Goal: Task Accomplishment & Management: Manage account settings

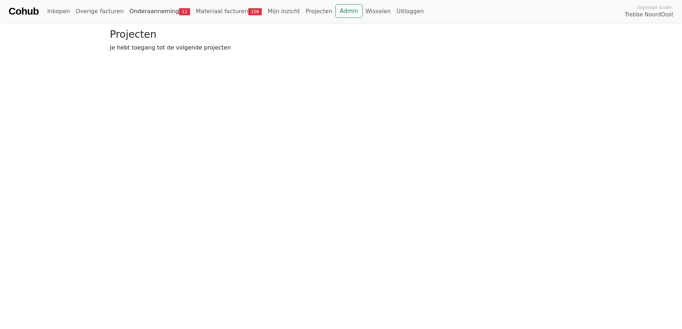
click at [128, 11] on link "Onderaanneming 11" at bounding box center [160, 11] width 66 height 14
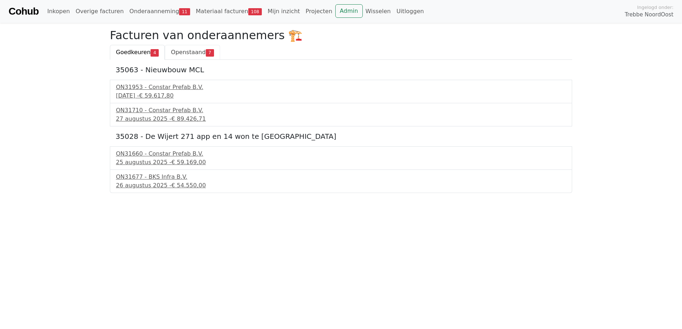
click at [177, 52] on span "Openstaand" at bounding box center [188, 52] width 35 height 7
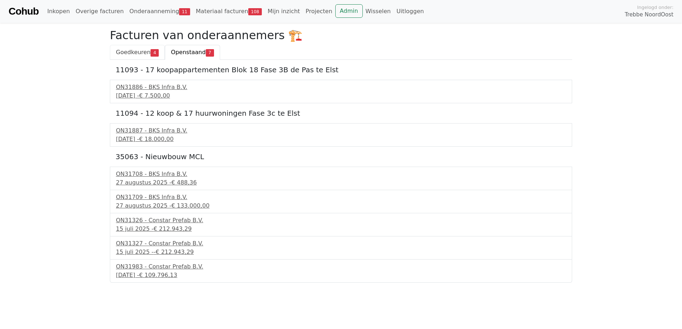
click at [135, 53] on span "Goedkeuren" at bounding box center [133, 52] width 35 height 7
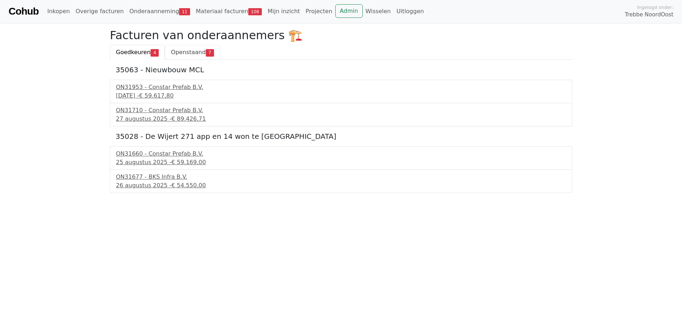
click at [179, 49] on span "Openstaand" at bounding box center [188, 52] width 35 height 7
